Goal: Transaction & Acquisition: Purchase product/service

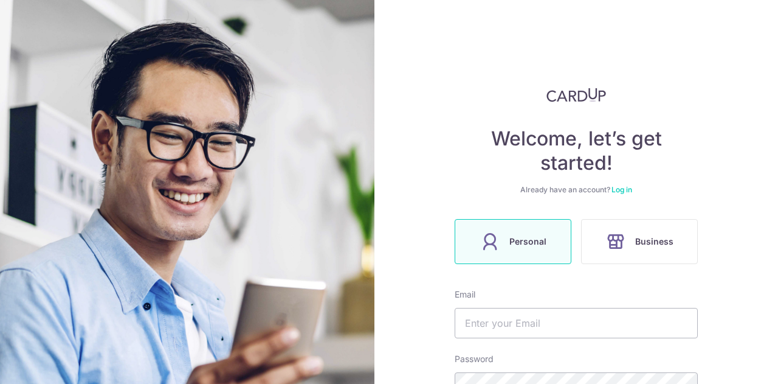
click at [627, 190] on link "Log in" at bounding box center [622, 189] width 21 height 9
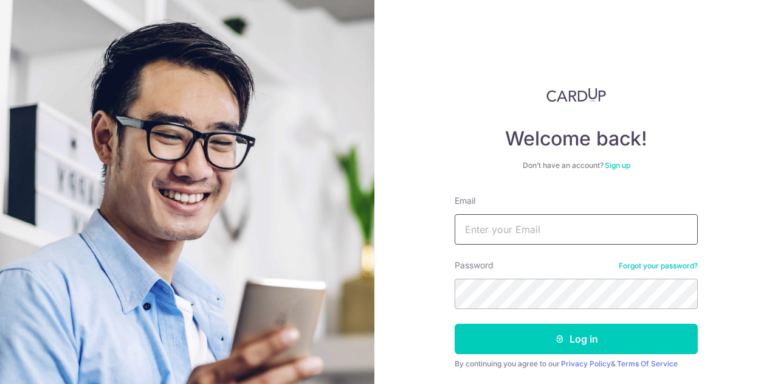
click at [519, 227] on input "Email" at bounding box center [576, 229] width 243 height 30
type input "[EMAIL_ADDRESS][DOMAIN_NAME]"
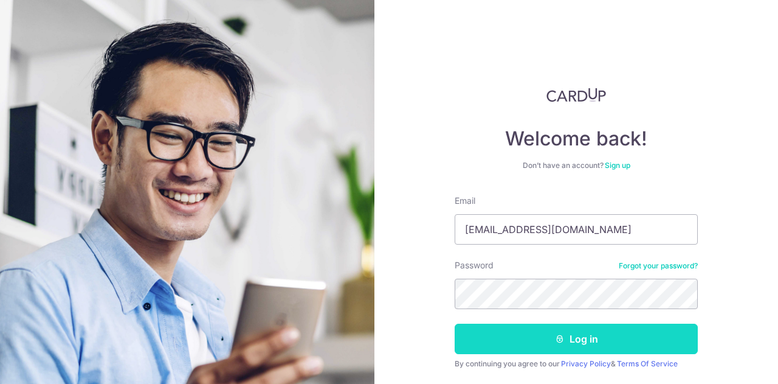
click at [518, 347] on button "Log in" at bounding box center [576, 339] width 243 height 30
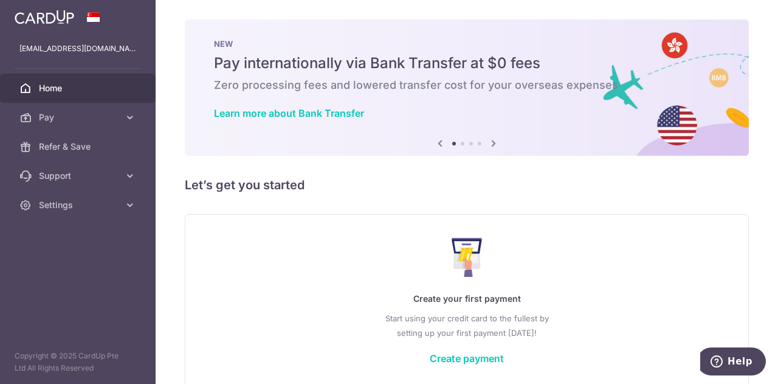
scroll to position [60, 0]
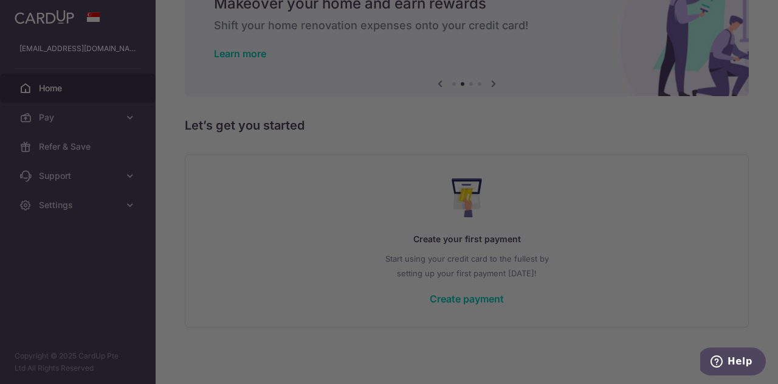
click at [685, 207] on div at bounding box center [393, 193] width 786 height 387
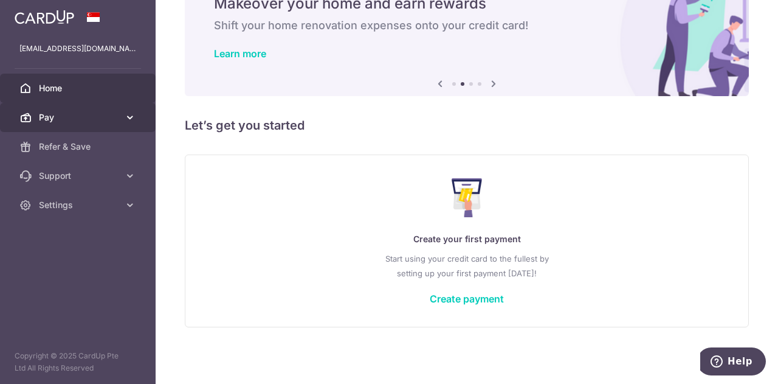
click at [102, 114] on span "Pay" at bounding box center [79, 117] width 80 height 12
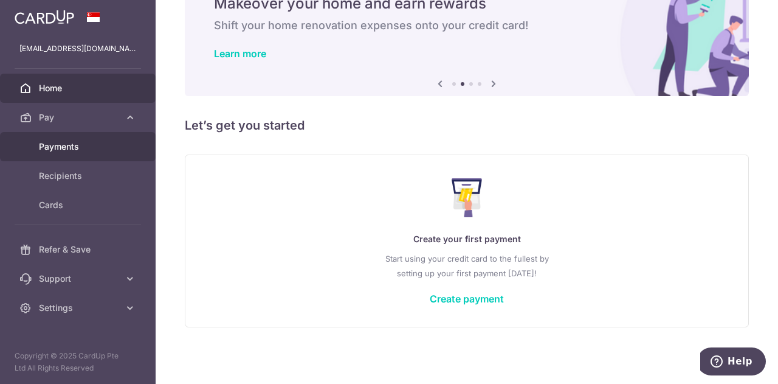
click at [90, 154] on link "Payments" at bounding box center [78, 146] width 156 height 29
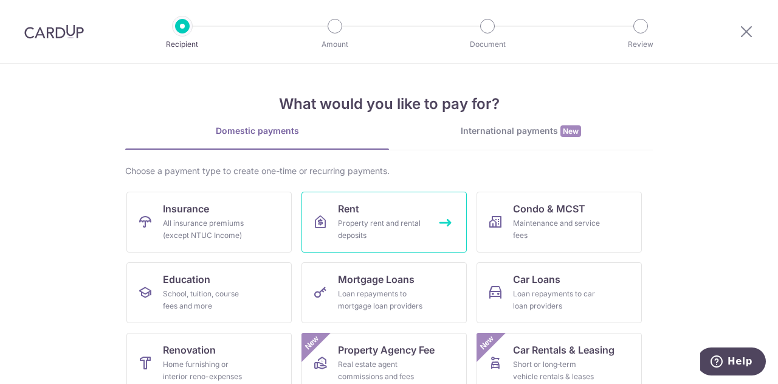
click at [367, 209] on link "Rent Property rent and rental deposits" at bounding box center [384, 222] width 165 height 61
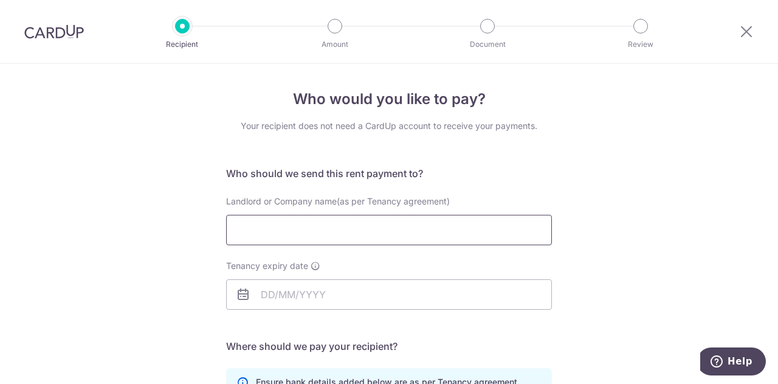
click at [349, 226] on input "Landlord or Company name(as per Tenancy agreement)" at bounding box center [389, 230] width 326 height 30
click at [392, 226] on input "Landlord or Company name(as per Tenancy agreement)" at bounding box center [389, 230] width 326 height 30
type input "T"
type input "Boon Ling"
click at [328, 298] on input "Tenancy expiry date" at bounding box center [389, 294] width 326 height 30
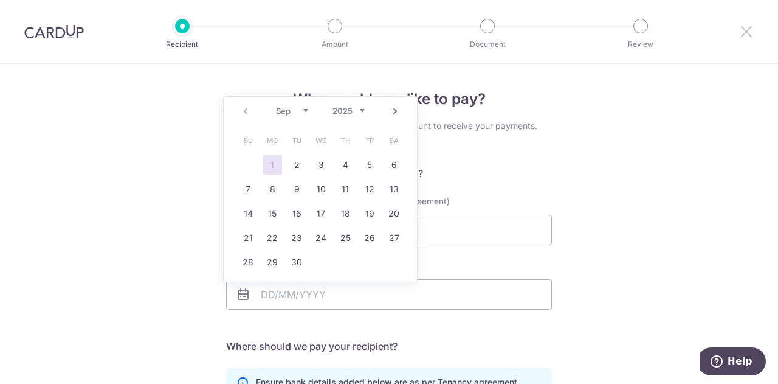
click at [749, 31] on icon at bounding box center [747, 31] width 15 height 15
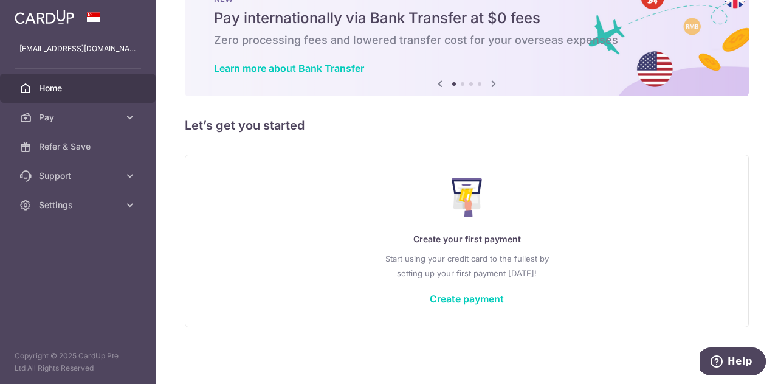
scroll to position [45, 0]
click at [465, 296] on link "Create payment" at bounding box center [467, 299] width 74 height 12
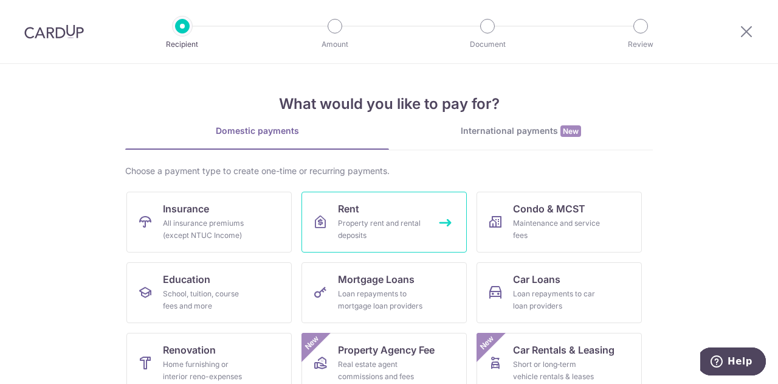
click at [375, 237] on div "Property rent and rental deposits" at bounding box center [382, 229] width 88 height 24
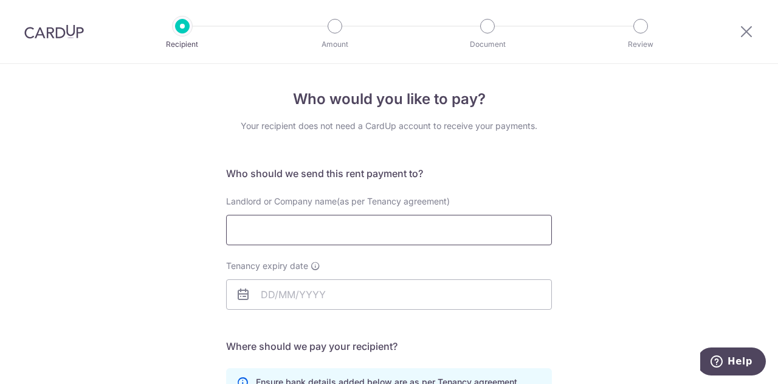
click at [359, 229] on input "Landlord or Company name(as per Tenancy agreement)" at bounding box center [389, 230] width 326 height 30
type input "Boon Ling"
click at [370, 290] on input "Tenancy expiry date" at bounding box center [389, 294] width 326 height 30
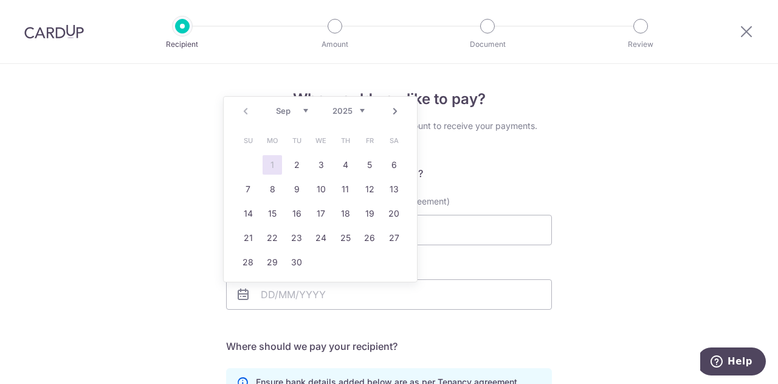
click at [393, 114] on link "Next" at bounding box center [395, 111] width 15 height 15
click at [366, 266] on link "31" at bounding box center [369, 261] width 19 height 19
type input "31/10/2025"
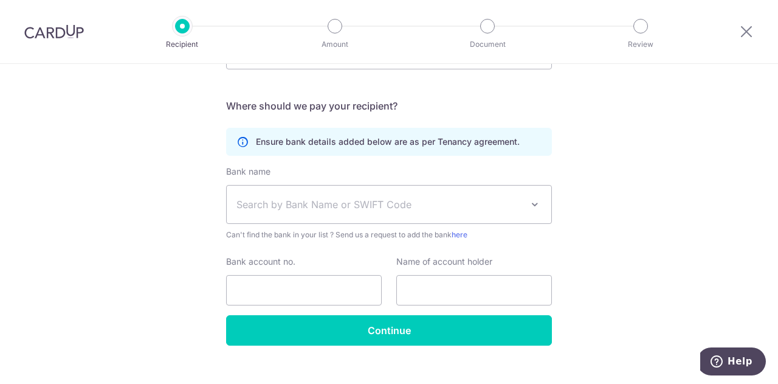
scroll to position [243, 0]
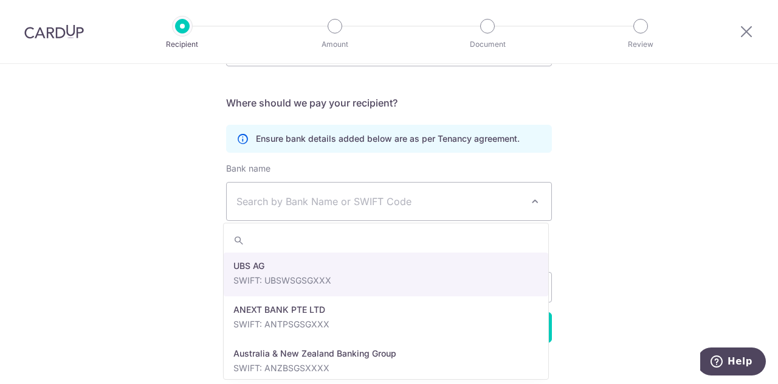
click at [382, 203] on span "Search by Bank Name or SWIFT Code" at bounding box center [380, 201] width 286 height 15
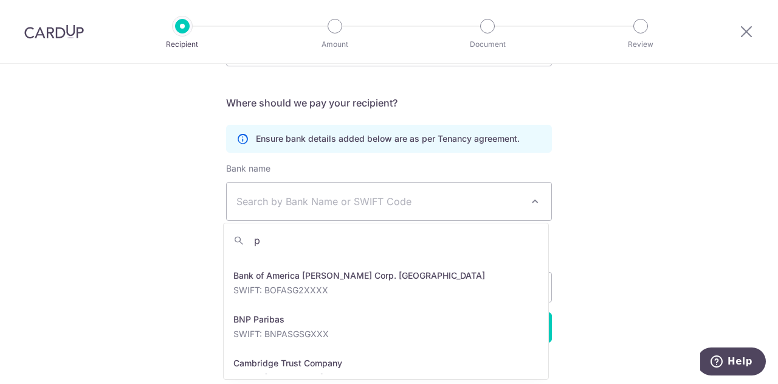
scroll to position [0, 0]
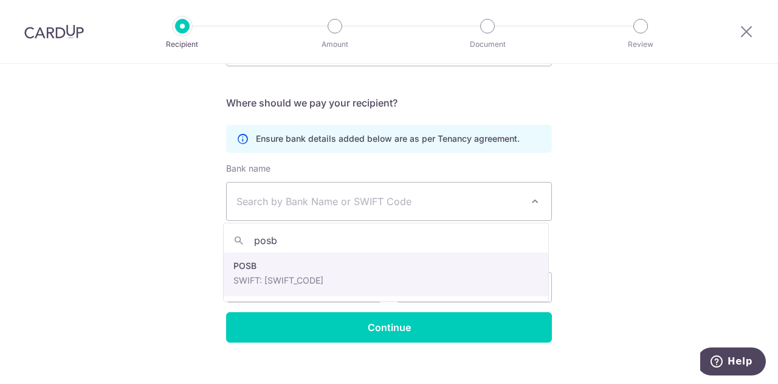
type input "posb"
select select "19"
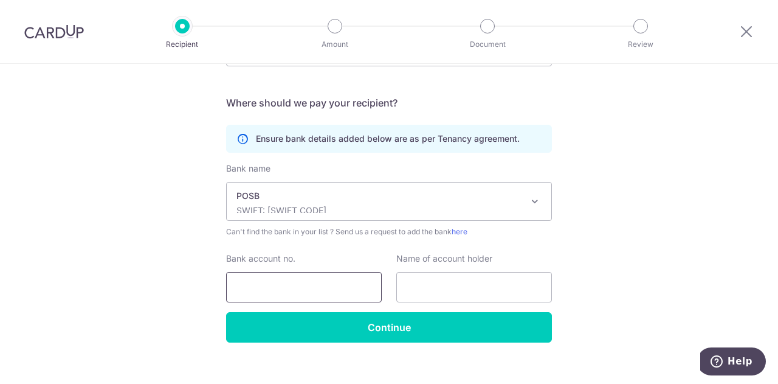
click at [334, 282] on input "Bank account no." at bounding box center [304, 287] width 156 height 30
click at [249, 288] on input "153979871" at bounding box center [304, 287] width 156 height 30
click at [266, 288] on input "153979871" at bounding box center [304, 287] width 156 height 30
drag, startPoint x: 289, startPoint y: 288, endPoint x: 319, endPoint y: 289, distance: 29.2
click at [290, 288] on input "153979871" at bounding box center [304, 287] width 156 height 30
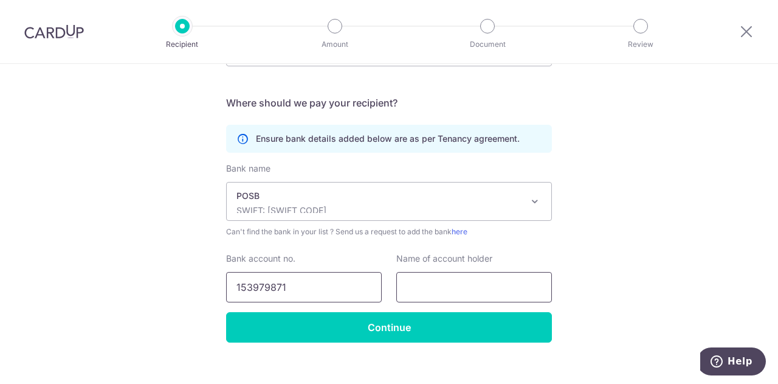
type input "153979871"
click at [463, 298] on input "text" at bounding box center [475, 287] width 156 height 30
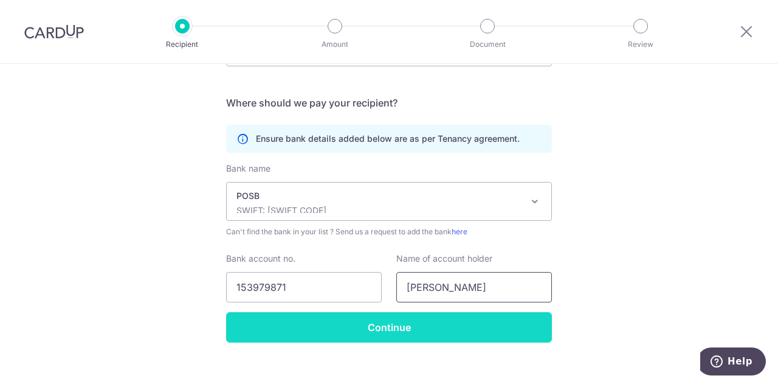
type input "Boon Ling"
click at [463, 322] on input "Continue" at bounding box center [389, 327] width 326 height 30
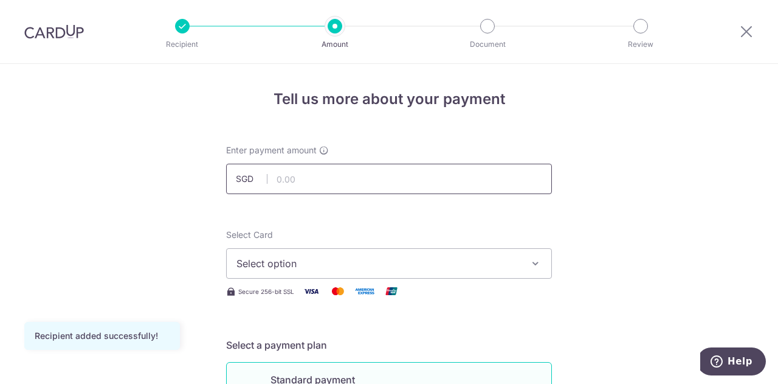
click at [308, 181] on input "text" at bounding box center [389, 179] width 326 height 30
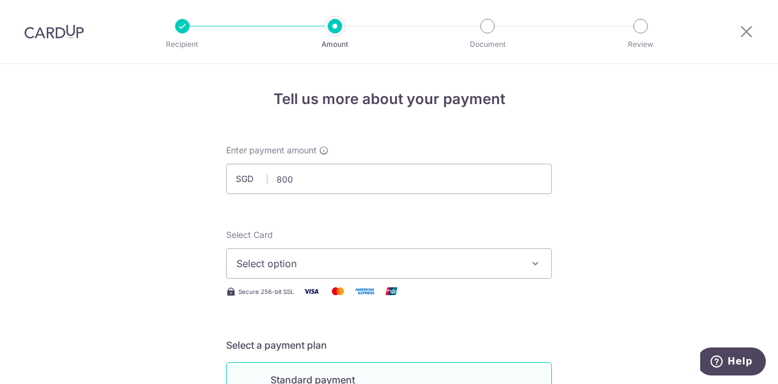
type input "800.00"
click at [319, 260] on span "Select option" at bounding box center [378, 263] width 283 height 15
click at [311, 299] on span "Add credit card" at bounding box center [399, 297] width 283 height 12
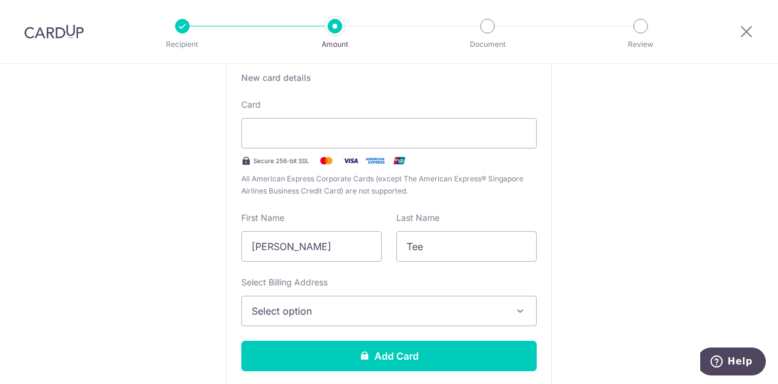
scroll to position [243, 0]
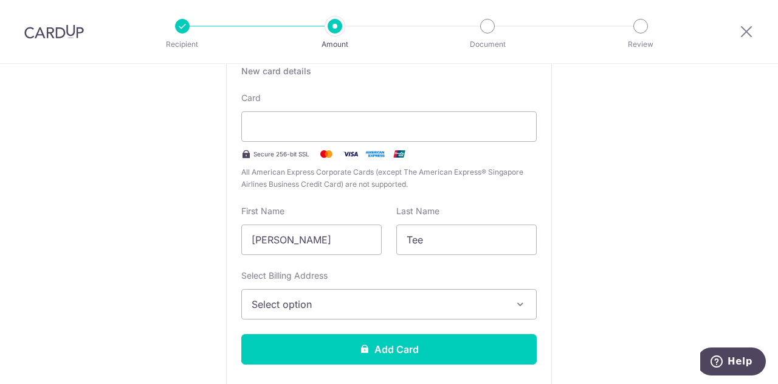
click at [364, 301] on span "Select option" at bounding box center [378, 304] width 253 height 15
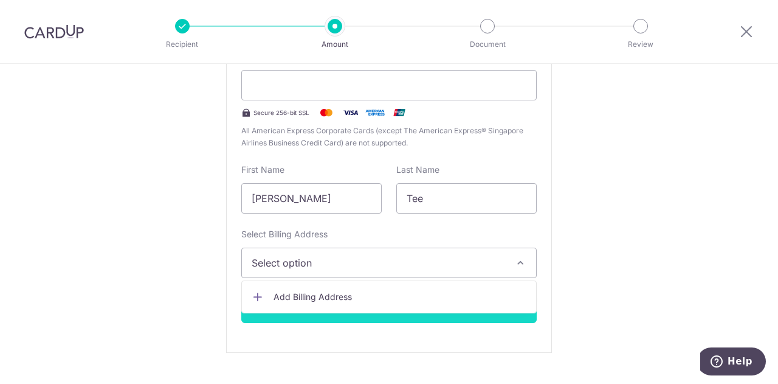
scroll to position [304, 0]
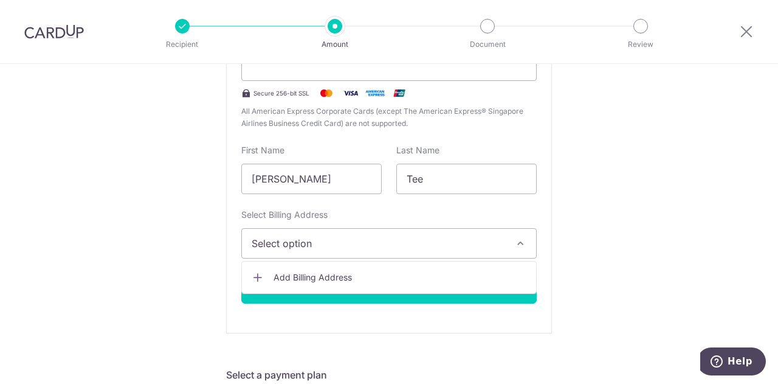
click at [330, 275] on span "Add Billing Address" at bounding box center [400, 277] width 253 height 12
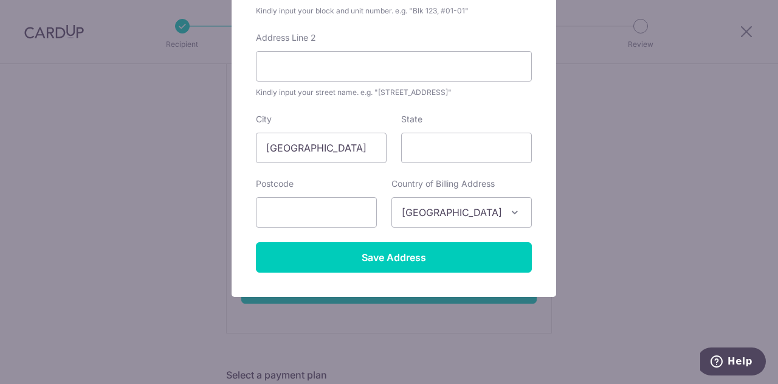
scroll to position [48, 0]
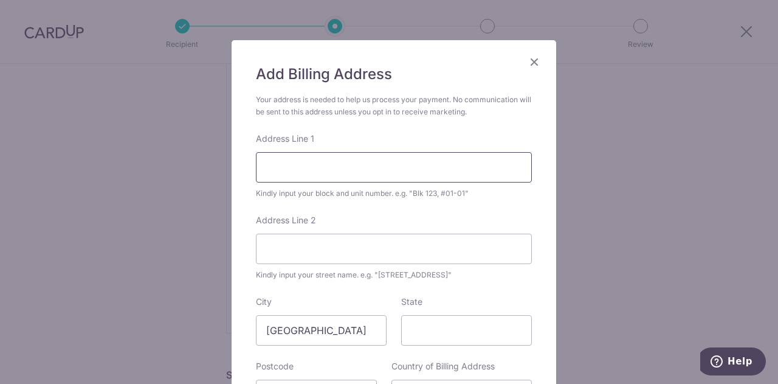
click at [348, 165] on input "Address Line 1" at bounding box center [394, 167] width 276 height 30
type input "651 Woodlands Ring Road #07-450"
type input "730651"
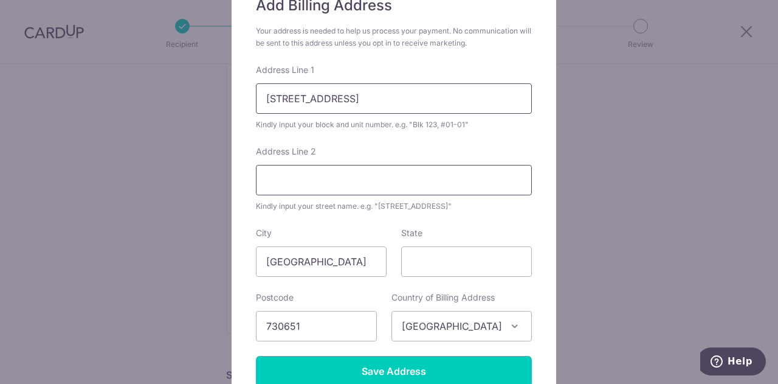
scroll to position [134, 0]
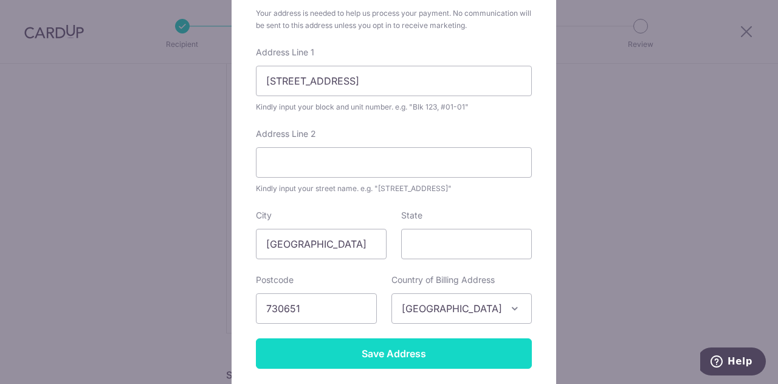
click at [373, 355] on input "Save Address" at bounding box center [394, 353] width 276 height 30
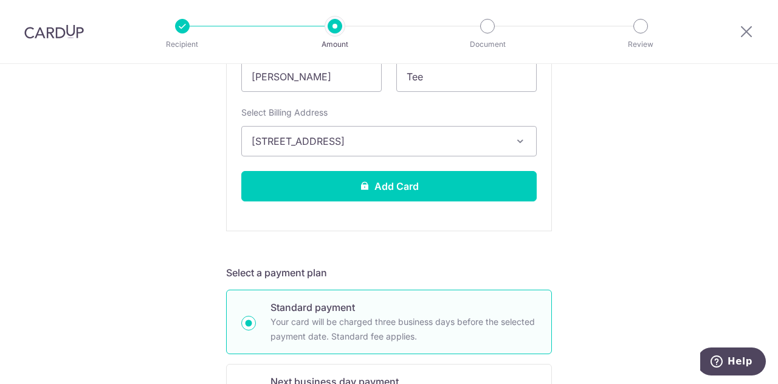
scroll to position [426, 0]
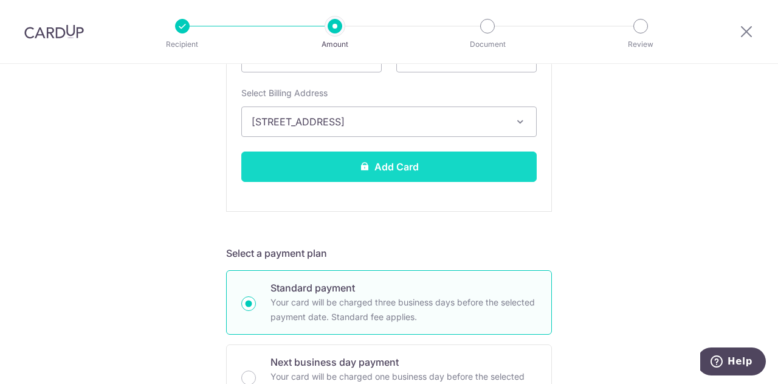
click at [420, 163] on button "Add Card" at bounding box center [389, 166] width 296 height 30
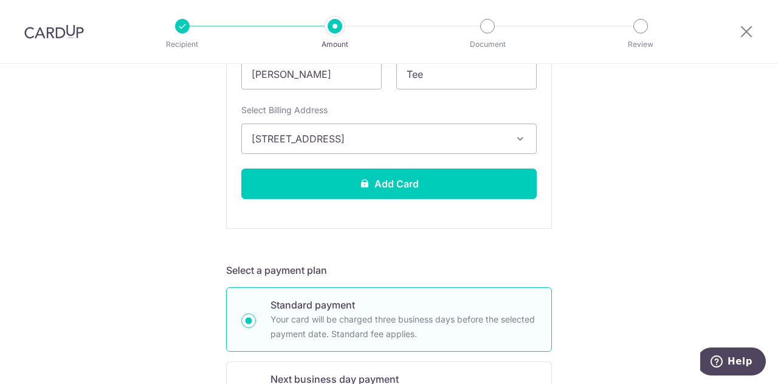
click at [510, 135] on button "[STREET_ADDRESS]" at bounding box center [389, 138] width 296 height 30
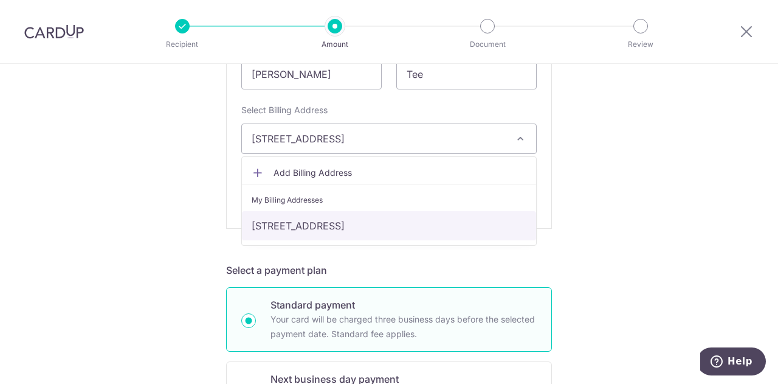
click at [456, 229] on link "[STREET_ADDRESS]" at bounding box center [389, 225] width 294 height 29
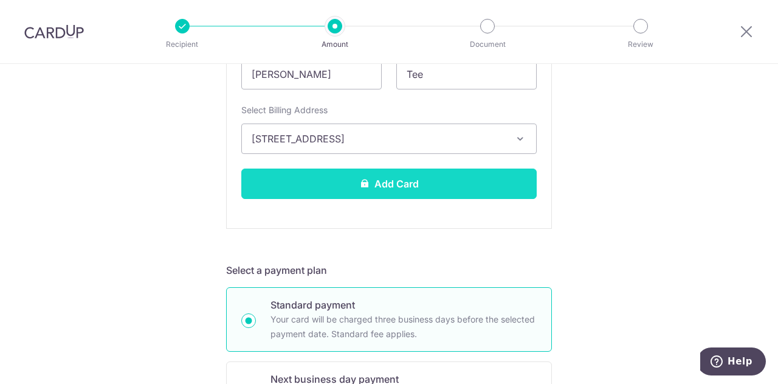
click at [422, 185] on button "Add Card" at bounding box center [389, 183] width 296 height 30
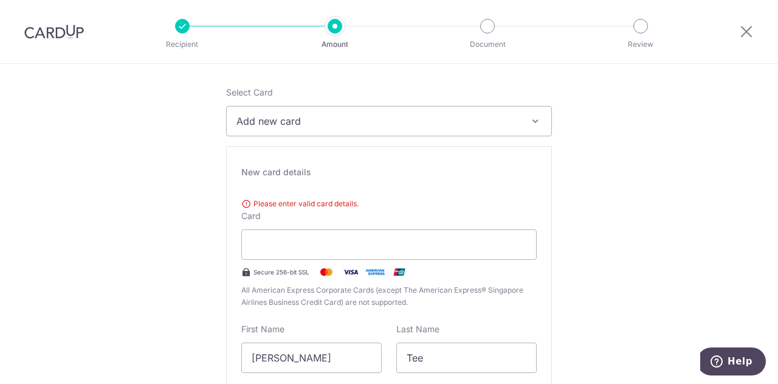
scroll to position [122, 0]
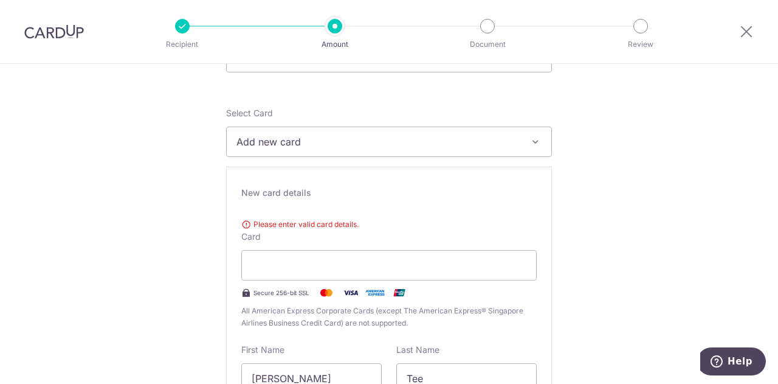
click at [271, 189] on div "New card details" at bounding box center [389, 193] width 296 height 12
click at [242, 222] on span "Please enter valid card details." at bounding box center [389, 224] width 296 height 12
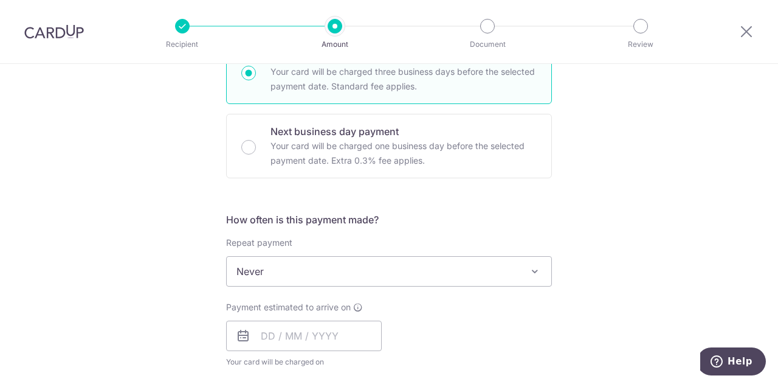
scroll to position [669, 0]
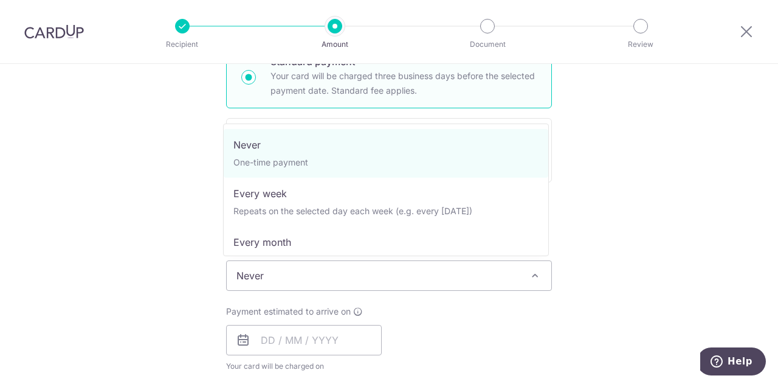
click at [479, 275] on span "Never" at bounding box center [389, 275] width 325 height 29
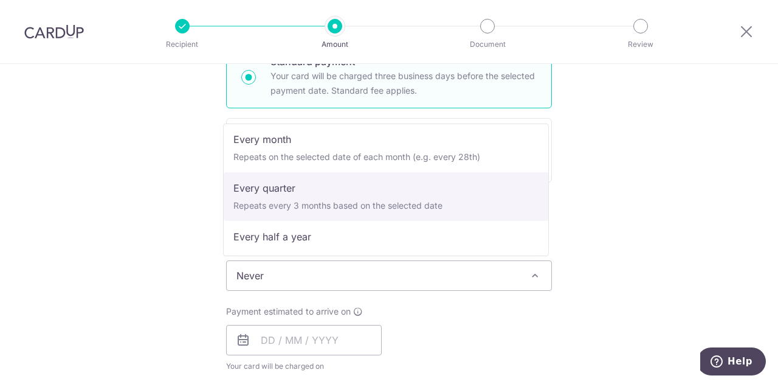
scroll to position [122, 0]
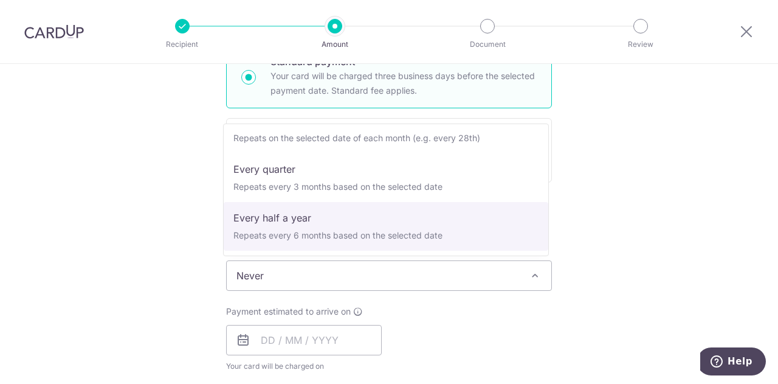
click at [499, 335] on div "Payment estimated to arrive on Your card will be charged on for the first payme…" at bounding box center [389, 338] width 341 height 67
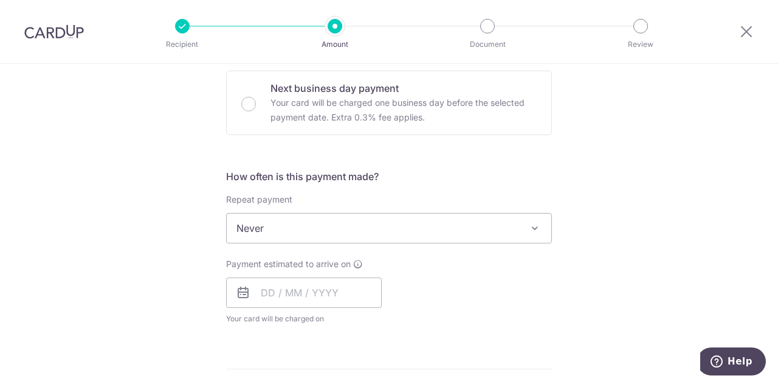
scroll to position [791, 0]
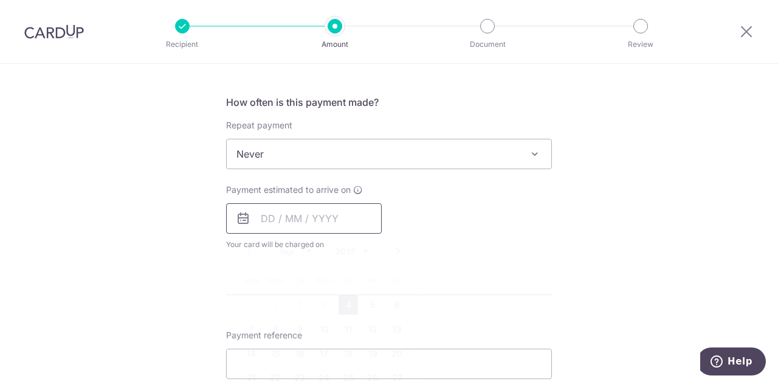
click at [341, 221] on input "text" at bounding box center [304, 218] width 156 height 30
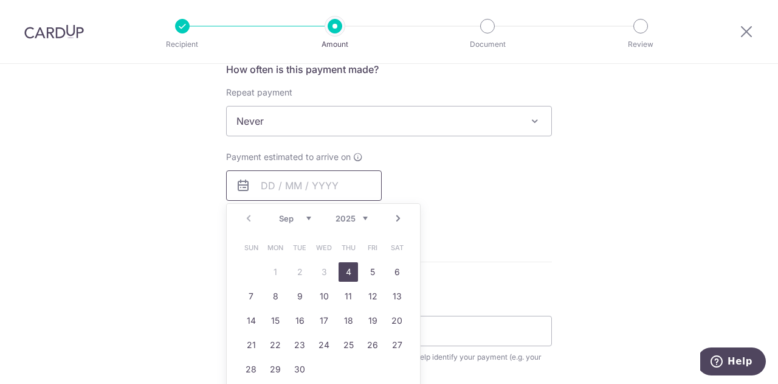
scroll to position [851, 0]
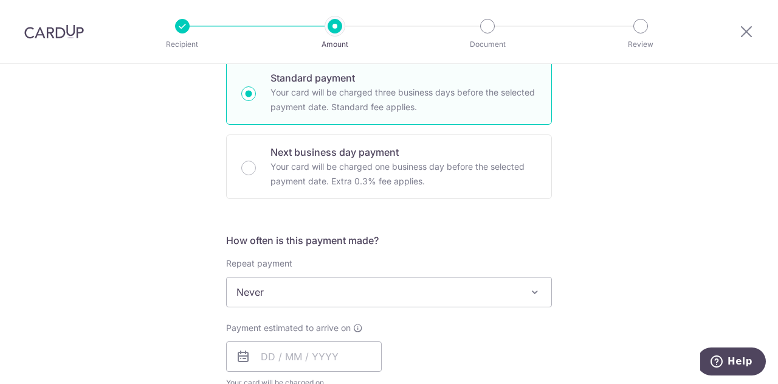
scroll to position [669, 0]
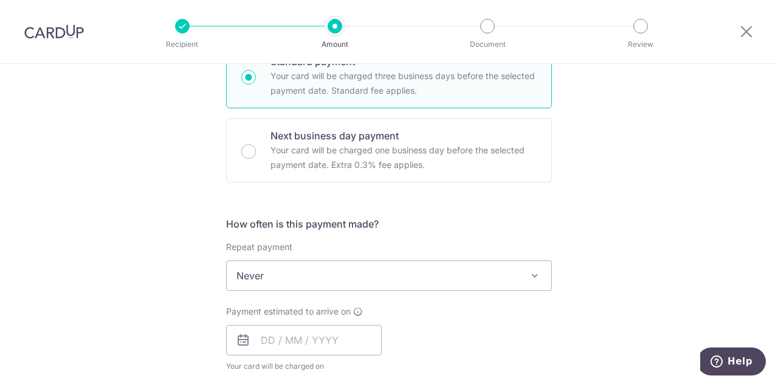
click at [451, 283] on span "Never" at bounding box center [389, 275] width 325 height 29
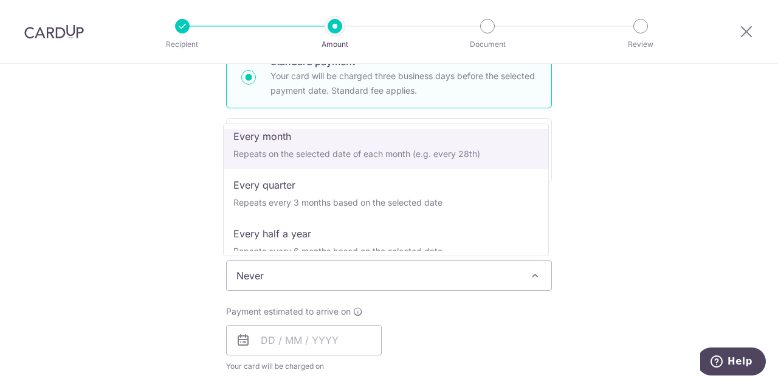
scroll to position [122, 0]
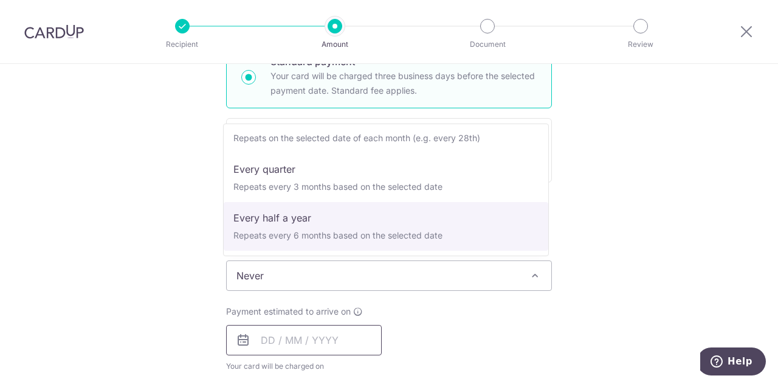
click at [263, 346] on input "text" at bounding box center [304, 340] width 156 height 30
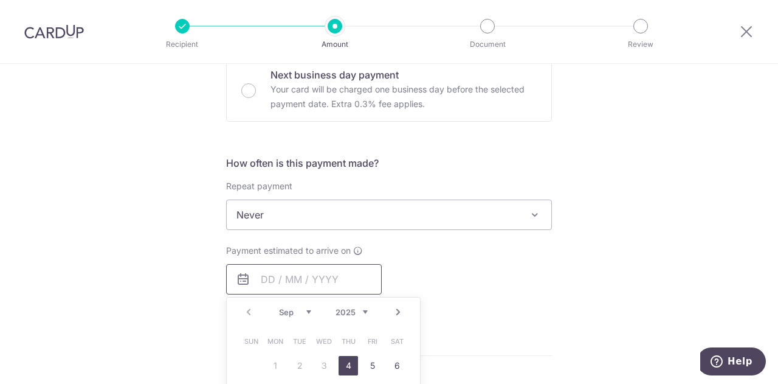
scroll to position [791, 0]
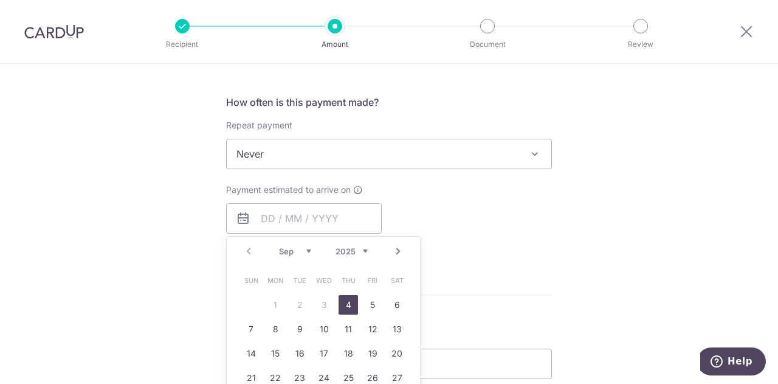
click at [339, 304] on link "4" at bounding box center [348, 304] width 19 height 19
type input "[DATE]"
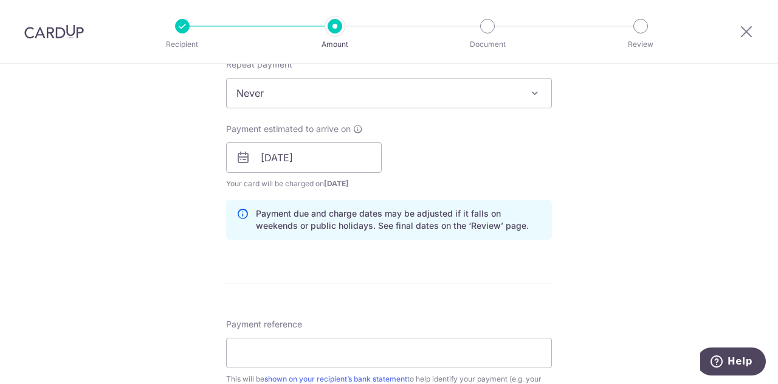
scroll to position [973, 0]
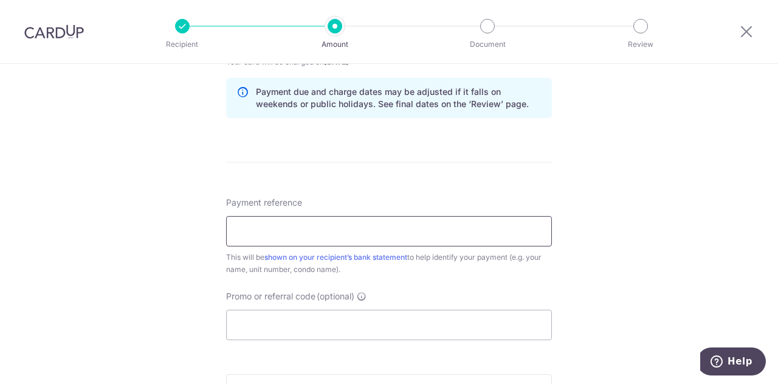
click at [499, 217] on input "Payment reference" at bounding box center [389, 231] width 326 height 30
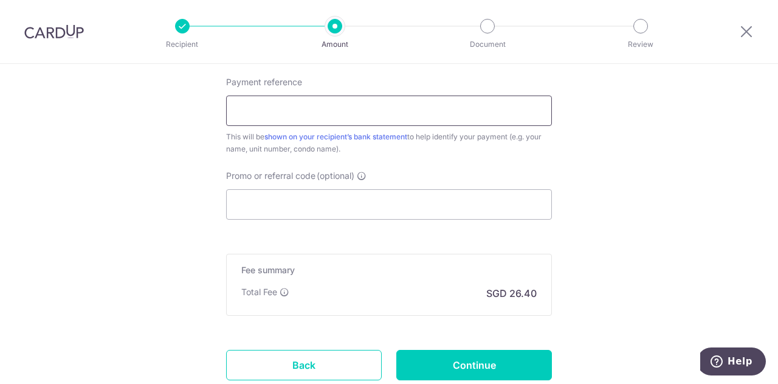
scroll to position [1095, 0]
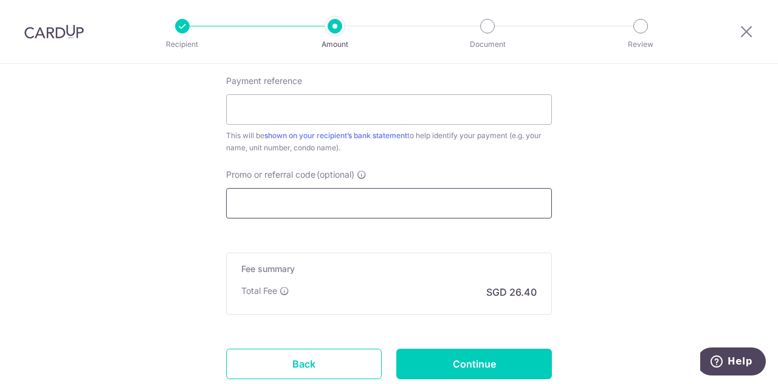
click at [488, 201] on input "Promo or referral code (optional)" at bounding box center [389, 203] width 326 height 30
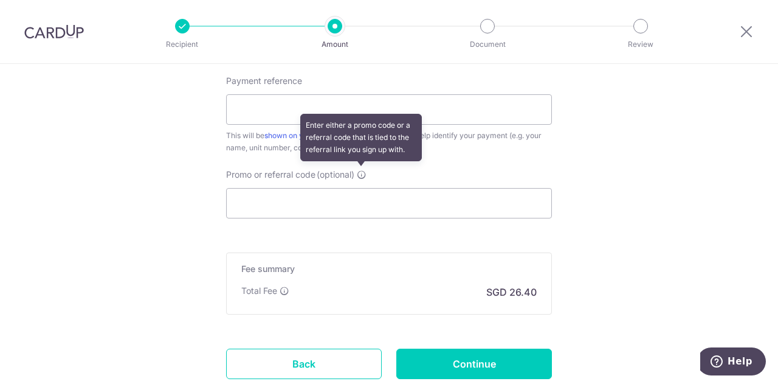
click at [363, 172] on icon at bounding box center [362, 175] width 10 height 10
click at [363, 188] on input "Promo or referral code (optional) Enter either a promo code or a referral code …" at bounding box center [389, 203] width 326 height 30
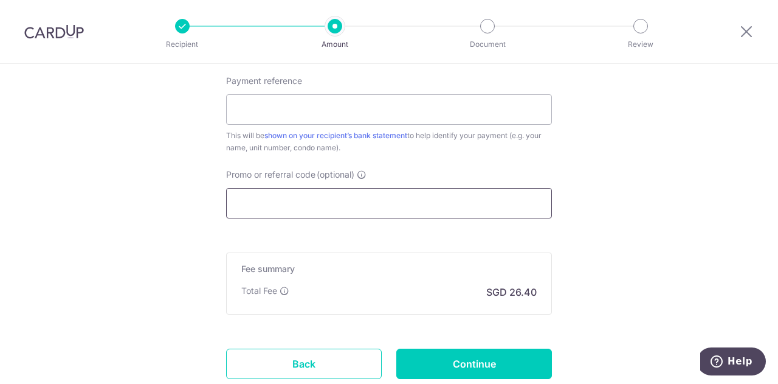
click at [365, 205] on input "Promo or referral code (optional)" at bounding box center [389, 203] width 326 height 30
click at [326, 203] on input "Promo or referral code (optional)" at bounding box center [389, 203] width 326 height 30
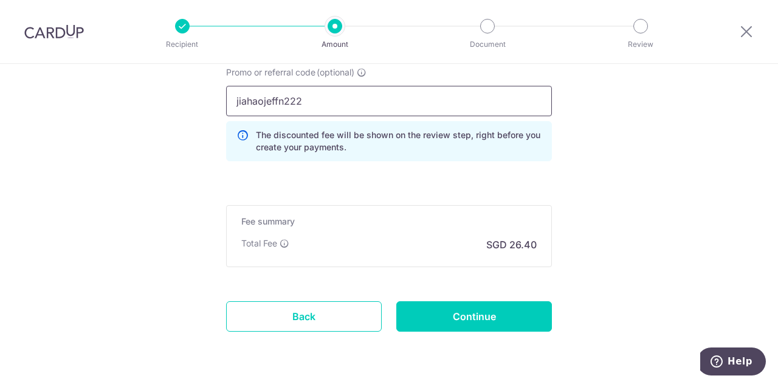
scroll to position [1216, 0]
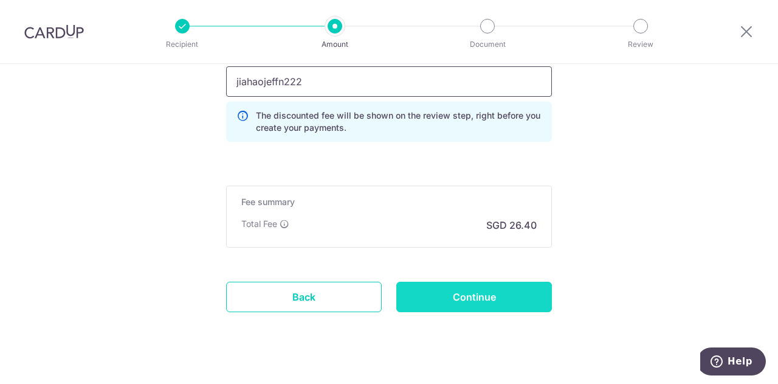
type input "jiahaojeffn222"
click at [427, 294] on input "Continue" at bounding box center [475, 297] width 156 height 30
type input "Create Schedule"
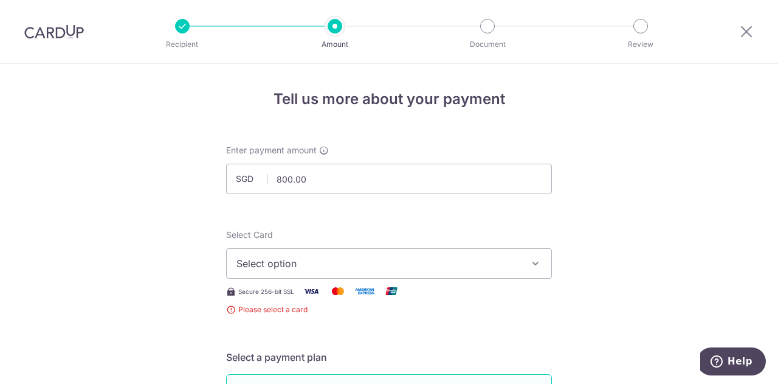
click at [378, 265] on span "Select option" at bounding box center [378, 263] width 283 height 15
click at [327, 299] on span "Add credit card" at bounding box center [399, 297] width 283 height 12
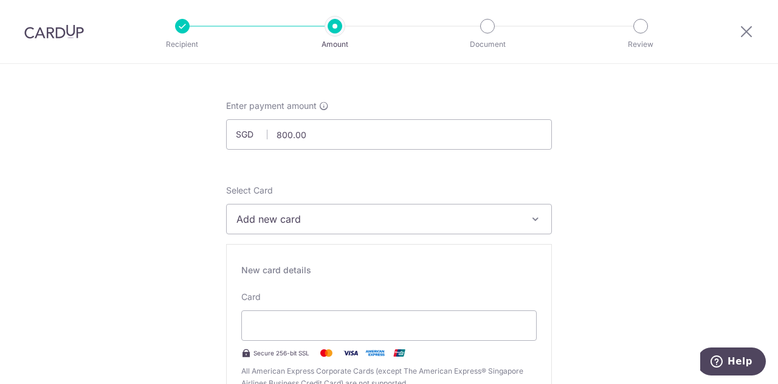
scroll to position [61, 0]
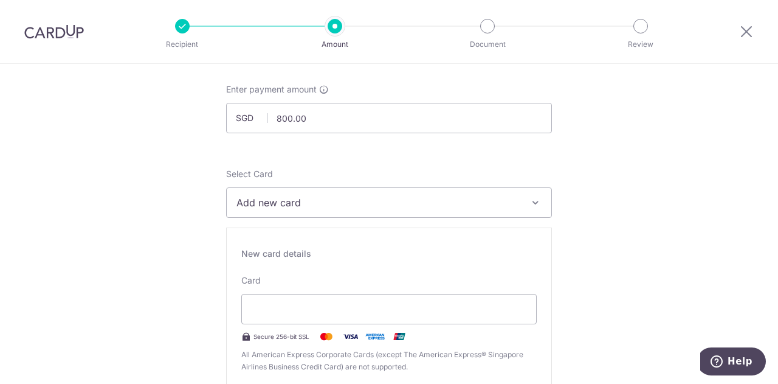
click at [311, 252] on div "New card details" at bounding box center [389, 254] width 296 height 12
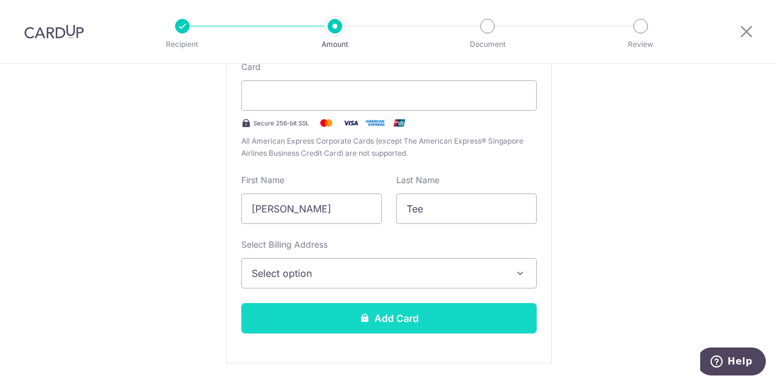
scroll to position [304, 0]
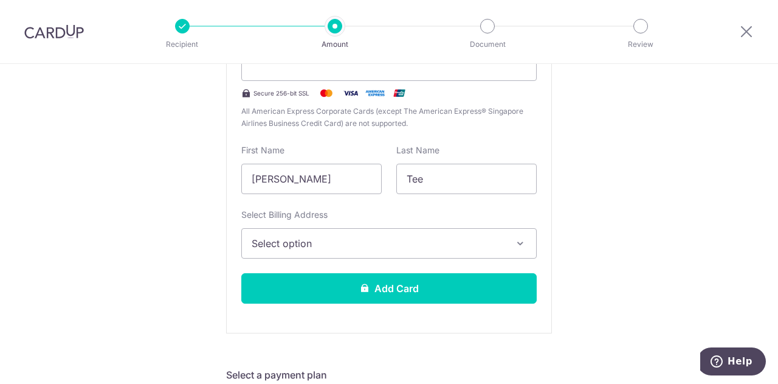
click at [355, 249] on span "Select option" at bounding box center [378, 243] width 253 height 15
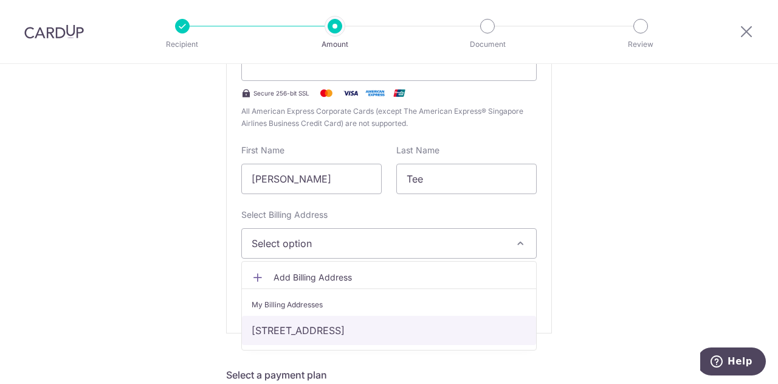
click at [349, 331] on link "[STREET_ADDRESS]" at bounding box center [389, 330] width 294 height 29
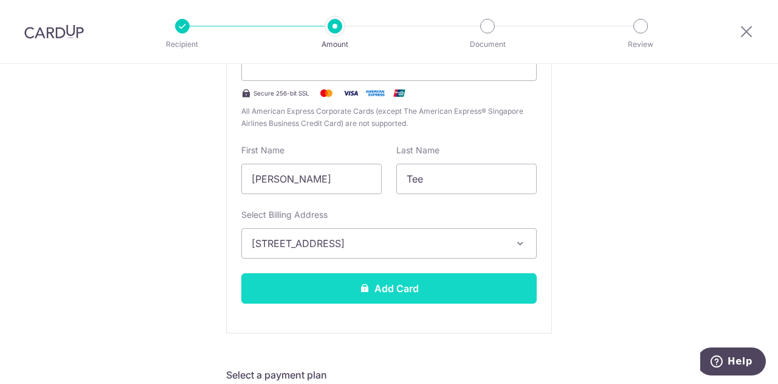
click at [336, 287] on button "Add Card" at bounding box center [389, 288] width 296 height 30
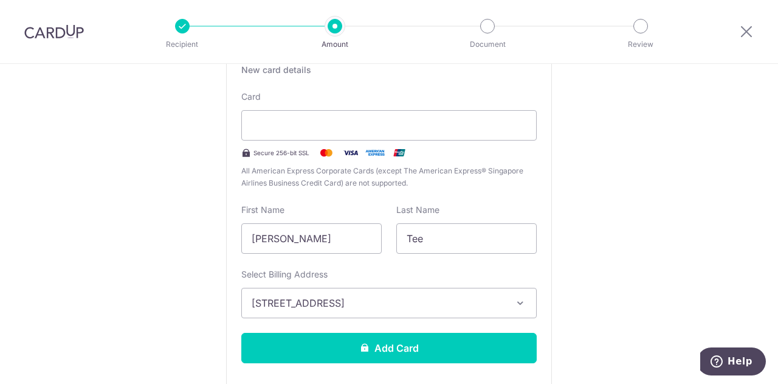
scroll to position [260, 0]
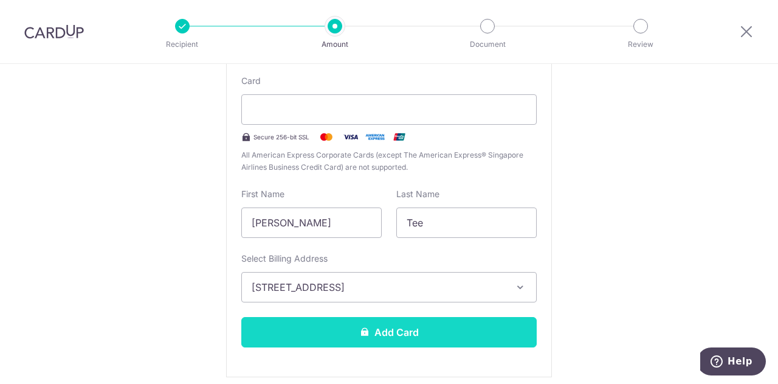
click at [394, 336] on button "Add Card" at bounding box center [389, 332] width 296 height 30
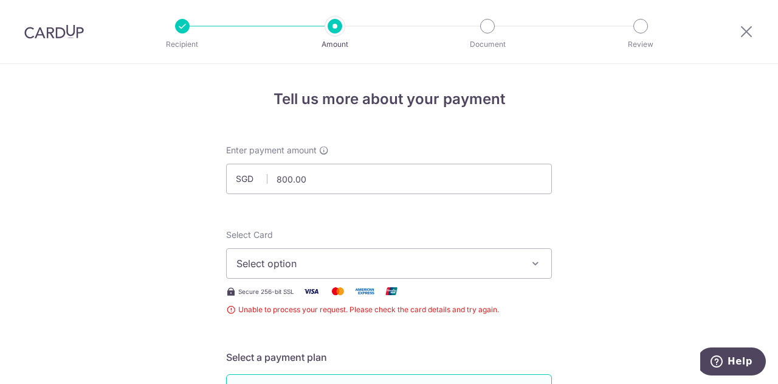
click at [455, 262] on span "Select option" at bounding box center [378, 263] width 283 height 15
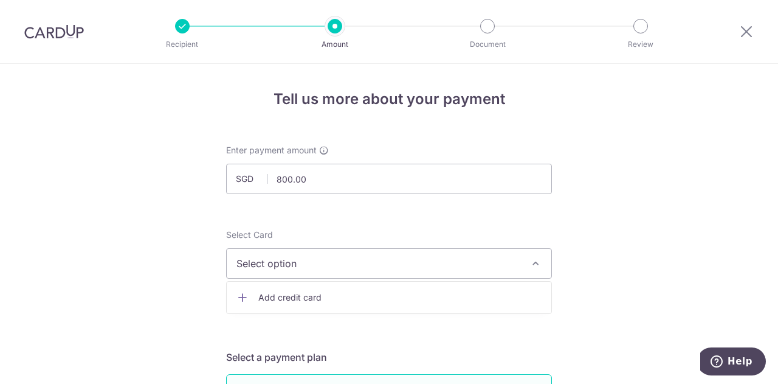
click at [416, 291] on span "Add credit card" at bounding box center [399, 297] width 283 height 12
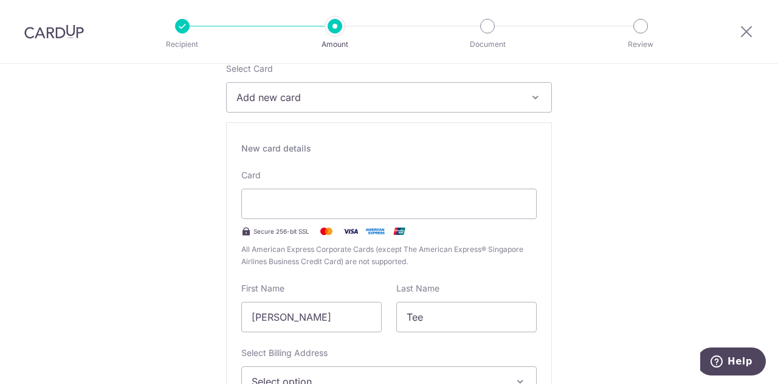
scroll to position [182, 0]
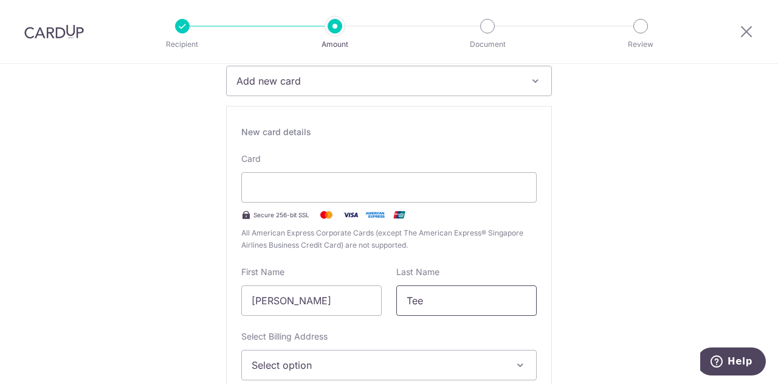
click at [451, 303] on input "Tee" at bounding box center [467, 300] width 140 height 30
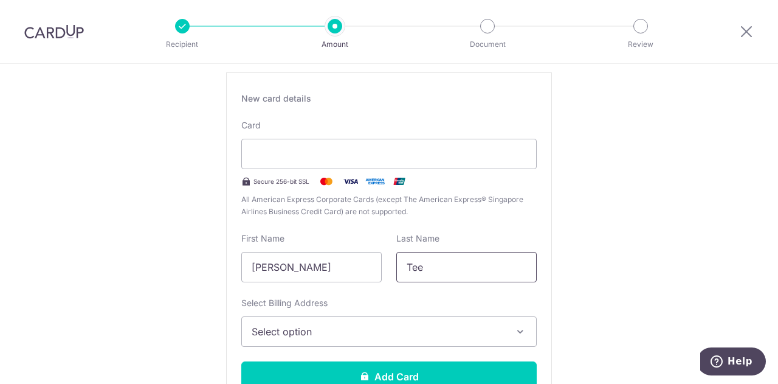
scroll to position [243, 0]
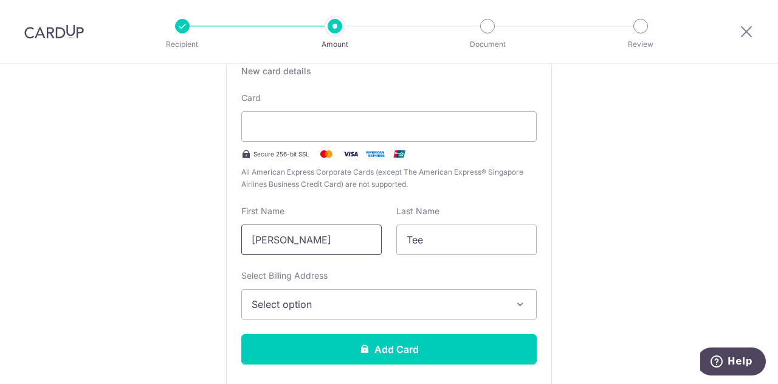
click at [341, 232] on input "[PERSON_NAME]" at bounding box center [311, 239] width 140 height 30
click at [370, 302] on span "Select option" at bounding box center [378, 304] width 253 height 15
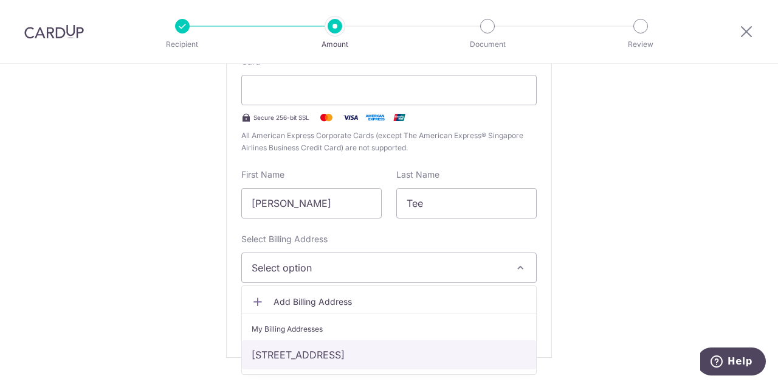
scroll to position [304, 0]
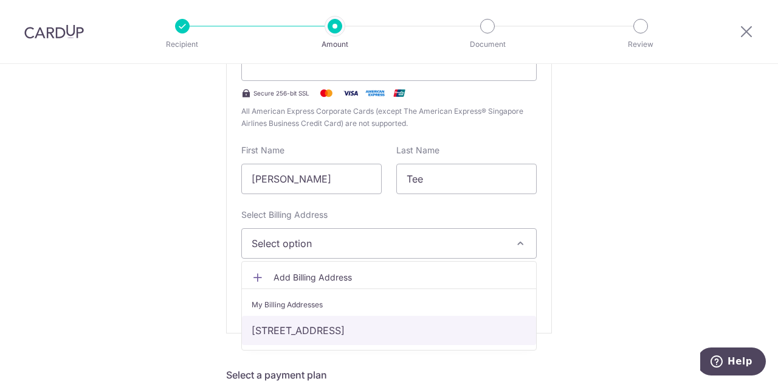
click at [342, 328] on link "[STREET_ADDRESS]" at bounding box center [389, 330] width 294 height 29
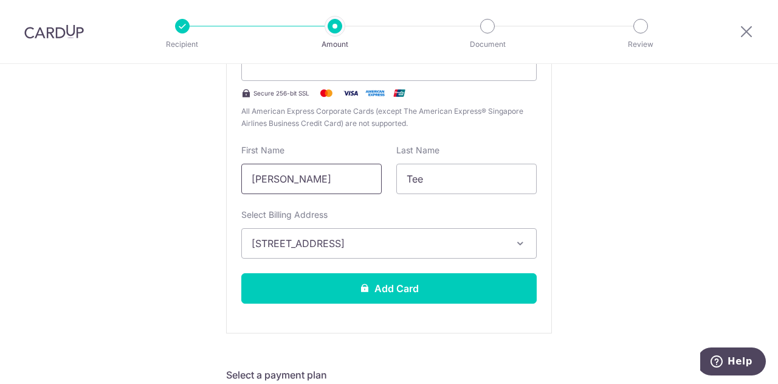
drag, startPoint x: 327, startPoint y: 168, endPoint x: 173, endPoint y: 168, distance: 153.9
type input "TIEN YONG"
drag, startPoint x: 445, startPoint y: 179, endPoint x: 263, endPoint y: 173, distance: 182.6
click at [263, 173] on div "First Name TIEN YONG Last Name Tee" at bounding box center [389, 169] width 310 height 50
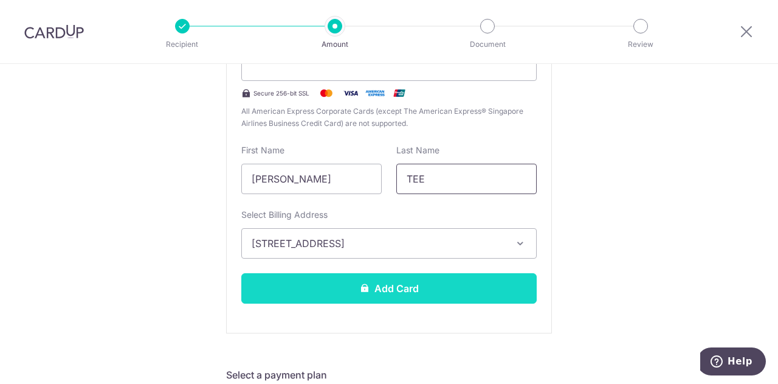
type input "TEE"
click at [384, 294] on button "Add Card" at bounding box center [389, 288] width 296 height 30
